Goal: Navigation & Orientation: Understand site structure

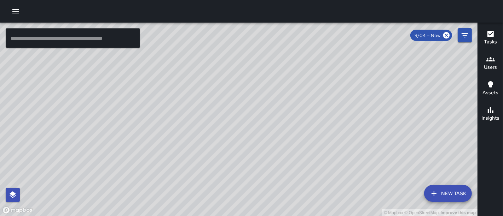
drag, startPoint x: 215, startPoint y: 179, endPoint x: 213, endPoint y: 101, distance: 78.1
click at [213, 101] on div "© Mapbox © OpenStreetMap Improve this map" at bounding box center [238, 120] width 477 height 194
drag, startPoint x: 337, startPoint y: 128, endPoint x: 279, endPoint y: 50, distance: 96.9
click at [284, 62] on div "© Mapbox © OpenStreetMap Improve this map" at bounding box center [238, 120] width 477 height 194
drag, startPoint x: 369, startPoint y: 95, endPoint x: 323, endPoint y: 123, distance: 53.0
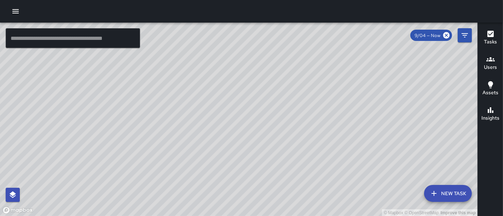
click at [323, 123] on div "© Mapbox © OpenStreetMap Improve this map" at bounding box center [238, 120] width 477 height 194
drag, startPoint x: 423, startPoint y: 88, endPoint x: 270, endPoint y: 205, distance: 192.8
click at [270, 205] on div "© Mapbox © OpenStreetMap Improve this map" at bounding box center [238, 120] width 477 height 194
drag, startPoint x: 359, startPoint y: 123, endPoint x: 468, endPoint y: 33, distance: 141.3
click at [468, 33] on div "© Mapbox © OpenStreetMap Improve this map ​ New Task 9/04 — Now Map Layers Task…" at bounding box center [238, 120] width 477 height 194
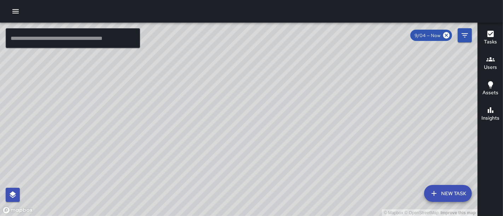
drag, startPoint x: 304, startPoint y: 146, endPoint x: 330, endPoint y: 46, distance: 103.4
click at [330, 46] on div "© Mapbox © OpenStreetMap Improve this map" at bounding box center [238, 120] width 477 height 194
drag, startPoint x: 300, startPoint y: 100, endPoint x: 195, endPoint y: 216, distance: 156.3
click at [195, 216] on div "© Mapbox © OpenStreetMap Improve this map" at bounding box center [238, 120] width 477 height 194
drag, startPoint x: 331, startPoint y: 85, endPoint x: 285, endPoint y: 167, distance: 93.9
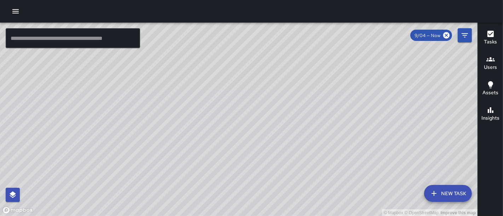
click at [285, 167] on div "© Mapbox © OpenStreetMap Improve this map" at bounding box center [238, 120] width 477 height 194
drag, startPoint x: 244, startPoint y: 163, endPoint x: 357, endPoint y: 133, distance: 116.6
click at [357, 133] on div "© Mapbox © OpenStreetMap Improve this map" at bounding box center [238, 120] width 477 height 194
drag, startPoint x: 282, startPoint y: 123, endPoint x: 317, endPoint y: 158, distance: 50.0
click at [317, 158] on div "© Mapbox © OpenStreetMap Improve this map" at bounding box center [238, 120] width 477 height 194
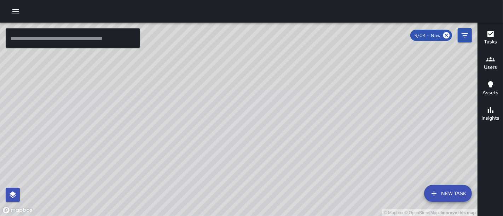
drag, startPoint x: 287, startPoint y: 106, endPoint x: 265, endPoint y: 98, distance: 23.5
click at [265, 98] on div "© Mapbox © OpenStreetMap Improve this map" at bounding box center [238, 120] width 477 height 194
drag, startPoint x: 311, startPoint y: 57, endPoint x: 304, endPoint y: 139, distance: 81.6
click at [304, 139] on div "© Mapbox © OpenStreetMap Improve this map" at bounding box center [238, 120] width 477 height 194
drag, startPoint x: 192, startPoint y: 54, endPoint x: 183, endPoint y: 112, distance: 58.6
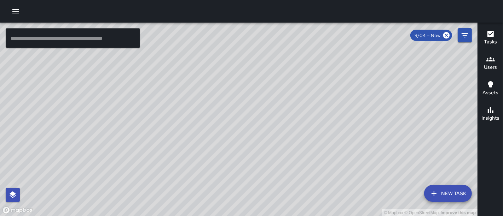
click at [183, 112] on div "© Mapbox © OpenStreetMap Improve this map" at bounding box center [238, 120] width 477 height 194
drag, startPoint x: 175, startPoint y: 44, endPoint x: 180, endPoint y: 108, distance: 64.5
click at [180, 108] on div "© Mapbox © OpenStreetMap Improve this map" at bounding box center [238, 120] width 477 height 194
drag, startPoint x: 158, startPoint y: 170, endPoint x: 163, endPoint y: 50, distance: 120.3
click at [163, 50] on div "© Mapbox © OpenStreetMap Improve this map" at bounding box center [238, 120] width 477 height 194
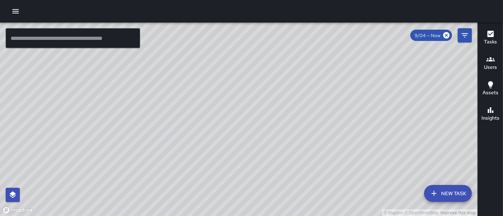
drag, startPoint x: 166, startPoint y: 67, endPoint x: 180, endPoint y: 116, distance: 50.6
click at [180, 116] on div "© Mapbox © OpenStreetMap Improve this map" at bounding box center [238, 120] width 477 height 194
drag, startPoint x: 167, startPoint y: 111, endPoint x: 302, endPoint y: 84, distance: 137.7
click at [302, 84] on div "© Mapbox © OpenStreetMap Improve this map" at bounding box center [238, 120] width 477 height 194
drag, startPoint x: 354, startPoint y: 77, endPoint x: 250, endPoint y: 158, distance: 131.4
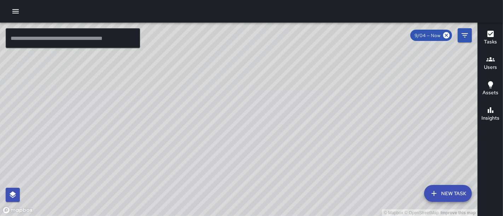
click at [250, 158] on div "© Mapbox © OpenStreetMap Improve this map" at bounding box center [238, 120] width 477 height 194
drag, startPoint x: 253, startPoint y: 148, endPoint x: 301, endPoint y: 99, distance: 68.5
click at [301, 99] on div "© Mapbox © OpenStreetMap Improve this map" at bounding box center [238, 120] width 477 height 194
drag, startPoint x: 237, startPoint y: 66, endPoint x: 269, endPoint y: 100, distance: 46.5
click at [269, 100] on div "© Mapbox © OpenStreetMap Improve this map" at bounding box center [238, 120] width 477 height 194
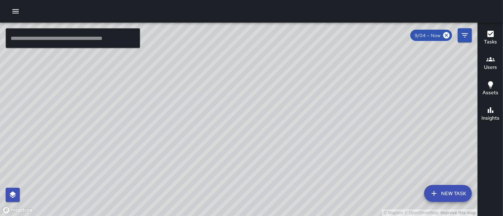
click at [269, 100] on div "© Mapbox © OpenStreetMap Improve this map" at bounding box center [238, 120] width 477 height 194
drag, startPoint x: 294, startPoint y: 106, endPoint x: 299, endPoint y: 36, distance: 70.9
click at [299, 36] on div "© Mapbox © OpenStreetMap Improve this map" at bounding box center [238, 120] width 477 height 194
drag, startPoint x: 353, startPoint y: 92, endPoint x: 328, endPoint y: 36, distance: 61.5
click at [328, 36] on div "© Mapbox © OpenStreetMap Improve this map" at bounding box center [238, 120] width 477 height 194
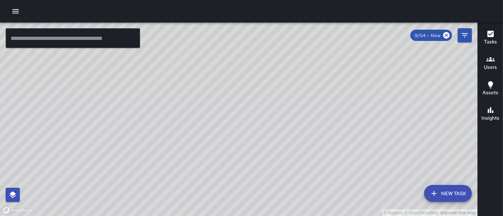
drag, startPoint x: 364, startPoint y: 67, endPoint x: 278, endPoint y: 82, distance: 87.8
click at [278, 82] on div "© Mapbox © OpenStreetMap Improve this map" at bounding box center [238, 120] width 477 height 194
drag, startPoint x: 345, startPoint y: 44, endPoint x: 255, endPoint y: 55, distance: 91.1
click at [255, 55] on div "© Mapbox © OpenStreetMap Improve this map" at bounding box center [238, 120] width 477 height 194
drag, startPoint x: 308, startPoint y: 46, endPoint x: 222, endPoint y: 65, distance: 88.4
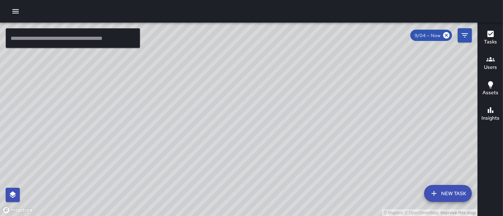
click at [222, 65] on div "© Mapbox © OpenStreetMap Improve this map" at bounding box center [238, 120] width 477 height 194
drag, startPoint x: 259, startPoint y: 55, endPoint x: 228, endPoint y: 88, distance: 45.0
click at [228, 88] on div "© Mapbox © OpenStreetMap Improve this map" at bounding box center [238, 120] width 477 height 194
drag, startPoint x: 222, startPoint y: 146, endPoint x: 272, endPoint y: 209, distance: 81.2
click at [272, 209] on div "© Mapbox © OpenStreetMap Improve this map" at bounding box center [238, 120] width 477 height 194
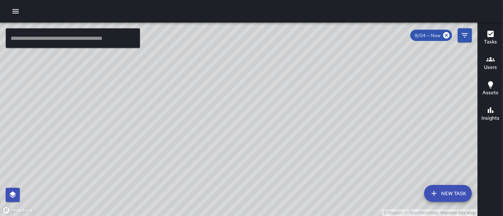
drag, startPoint x: 243, startPoint y: 111, endPoint x: 319, endPoint y: 130, distance: 78.5
click at [319, 130] on div "© Mapbox © OpenStreetMap Improve this map" at bounding box center [238, 120] width 477 height 194
drag, startPoint x: 232, startPoint y: 133, endPoint x: 233, endPoint y: 101, distance: 31.5
click at [233, 101] on div "© Mapbox © OpenStreetMap Improve this map" at bounding box center [238, 120] width 477 height 194
drag, startPoint x: 342, startPoint y: 104, endPoint x: 324, endPoint y: 6, distance: 99.2
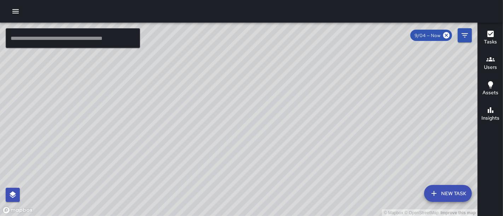
click at [324, 6] on div "© Mapbox © OpenStreetMap Improve this map ​ New Task 9/04 — Now Map Layers Task…" at bounding box center [251, 108] width 503 height 216
drag, startPoint x: 293, startPoint y: 148, endPoint x: 375, endPoint y: 72, distance: 112.0
click at [375, 72] on div "© Mapbox © OpenStreetMap Improve this map" at bounding box center [238, 120] width 477 height 194
drag, startPoint x: 301, startPoint y: 151, endPoint x: 230, endPoint y: 27, distance: 142.6
click at [230, 27] on div "© Mapbox © OpenStreetMap Improve this map" at bounding box center [238, 120] width 477 height 194
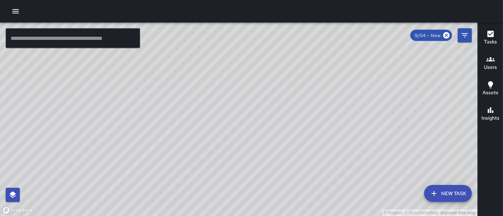
drag, startPoint x: 257, startPoint y: 169, endPoint x: 235, endPoint y: 64, distance: 107.3
click at [235, 64] on div "© Mapbox © OpenStreetMap Improve this map" at bounding box center [238, 120] width 477 height 194
drag, startPoint x: 299, startPoint y: 72, endPoint x: 274, endPoint y: 172, distance: 103.1
click at [274, 172] on div "© Mapbox © OpenStreetMap Improve this map" at bounding box center [238, 120] width 477 height 194
drag, startPoint x: 290, startPoint y: 78, endPoint x: 283, endPoint y: 192, distance: 114.0
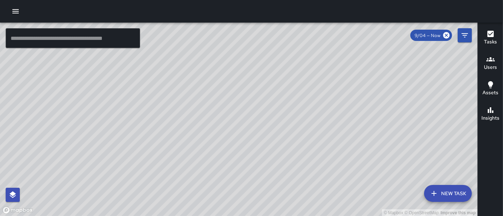
click at [283, 192] on div "© Mapbox © OpenStreetMap Improve this map" at bounding box center [238, 120] width 477 height 194
